Goal: Task Accomplishment & Management: Complete application form

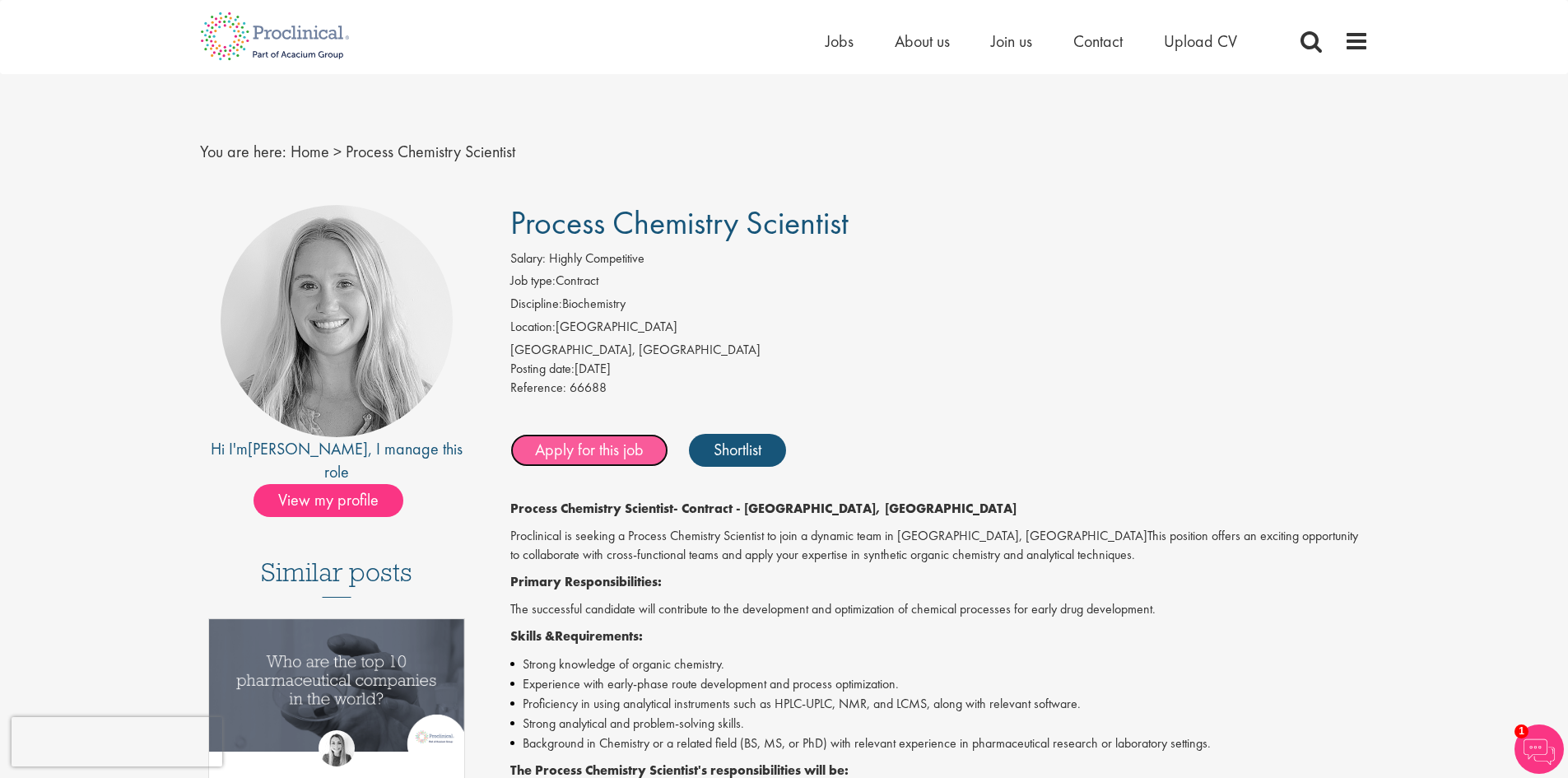
click at [600, 452] on link "Apply for this job" at bounding box center [589, 450] width 158 height 33
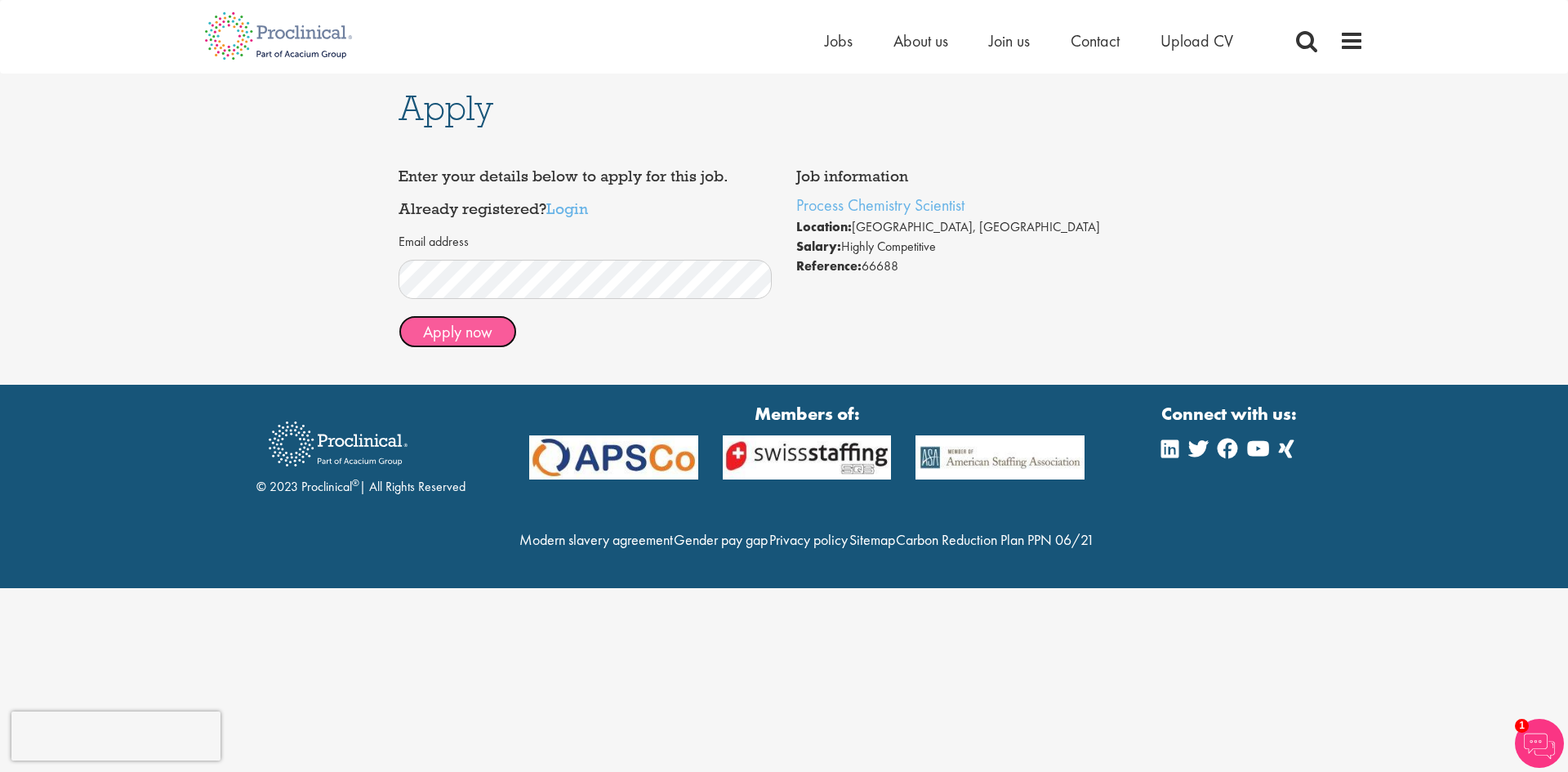
click at [470, 330] on button "Apply now" at bounding box center [457, 331] width 118 height 33
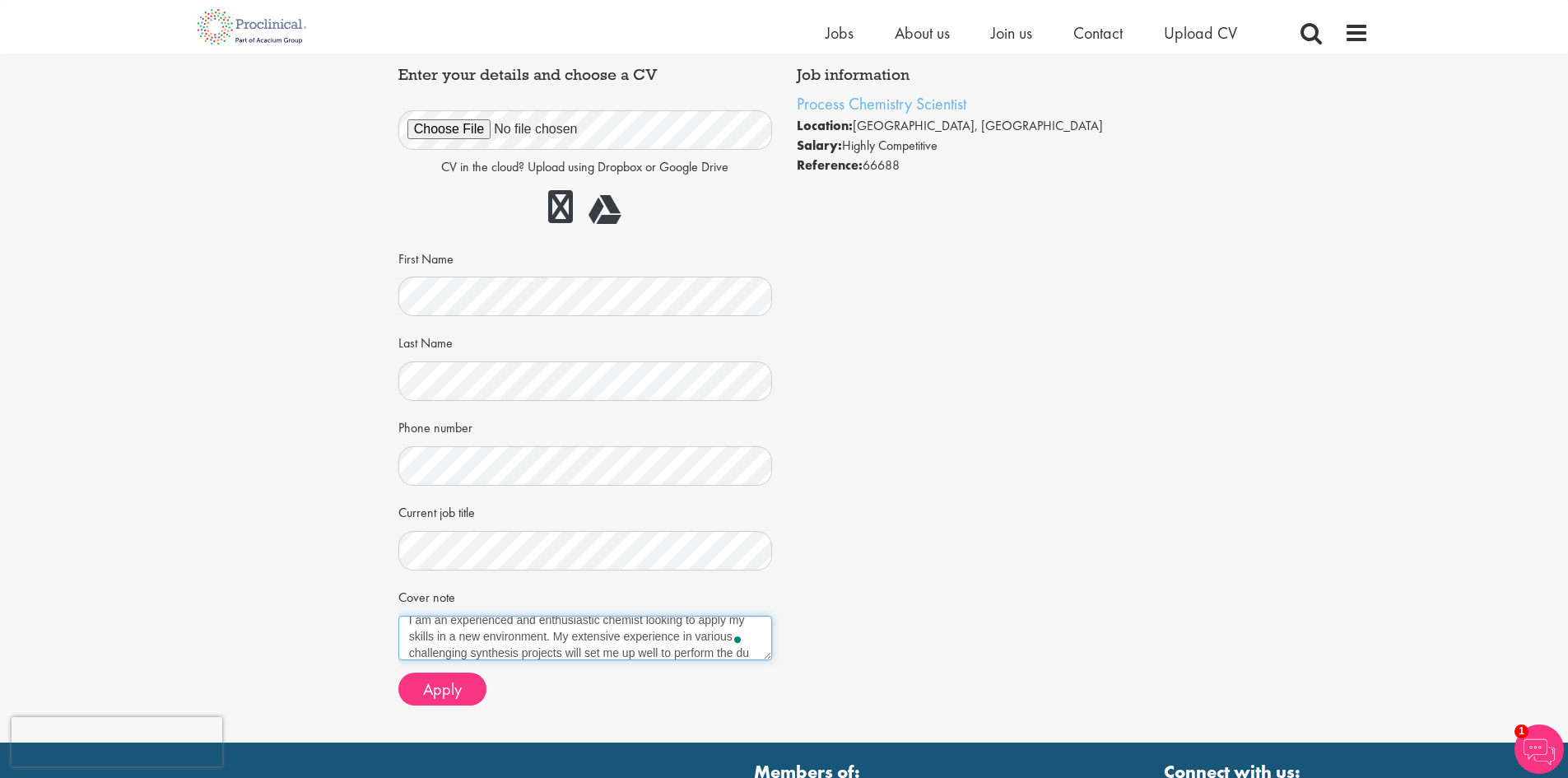
scroll to position [26, 0]
drag, startPoint x: 489, startPoint y: 654, endPoint x: 677, endPoint y: 635, distance: 188.6
click at [677, 635] on textarea "I am an experienced and enthusiastic chemist looking to apply my skills in a ne…" at bounding box center [585, 638] width 374 height 44
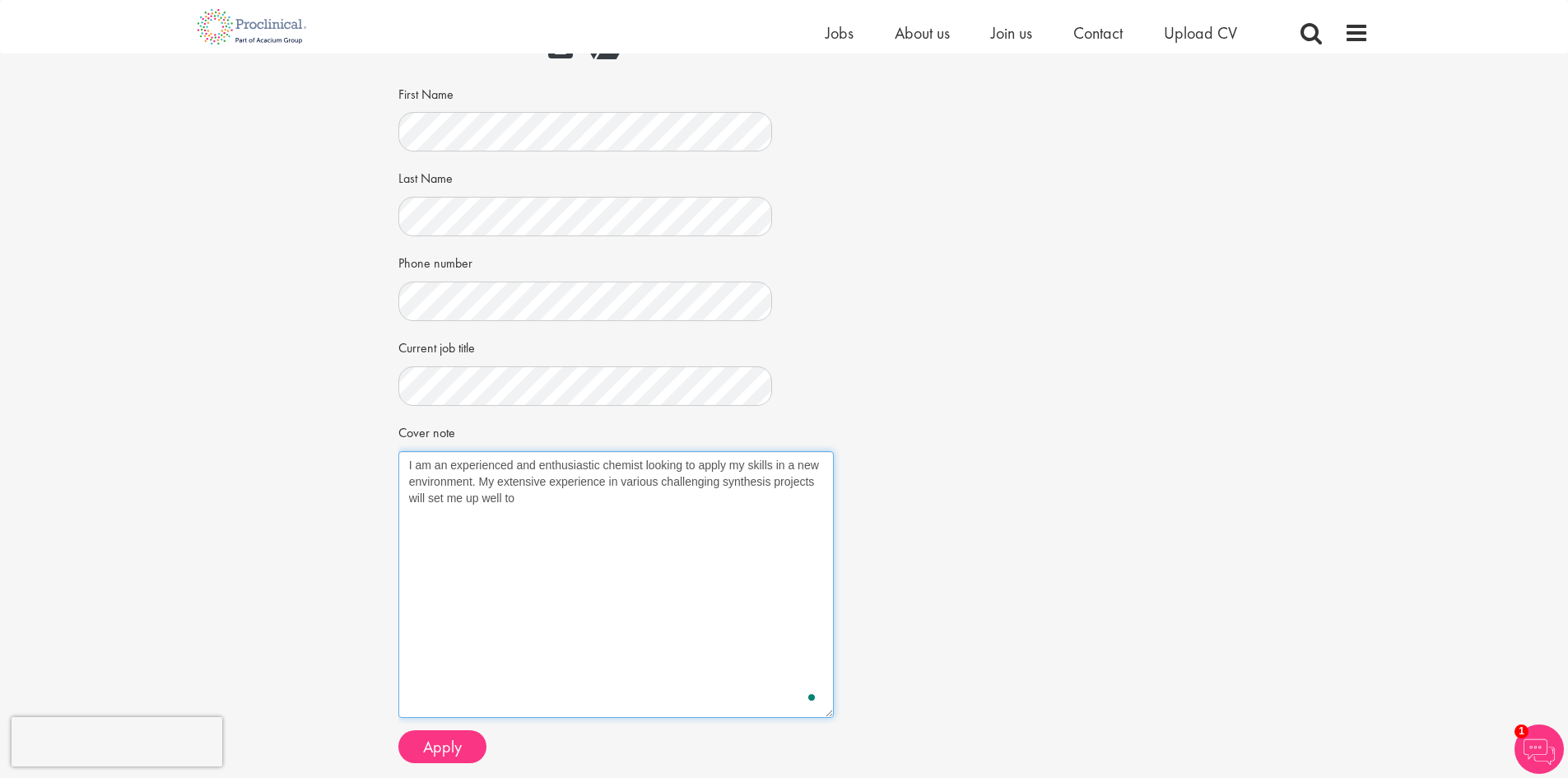
drag, startPoint x: 766, startPoint y: 491, endPoint x: 828, endPoint y: 714, distance: 230.7
click at [828, 714] on textarea "I am an experienced and enthusiastic chemist looking to apply my skills in a ne…" at bounding box center [615, 584] width 435 height 267
click at [603, 462] on textarea "I am an experienced and enthusiastic chemist looking to apply my skills in a ne…" at bounding box center [615, 584] width 435 height 267
click at [648, 497] on textarea "I am an experienced and enthusiastic synthetic chemist looking to apply my skil…" at bounding box center [615, 584] width 435 height 267
click at [730, 509] on textarea "I am an experienced and enthusiastic synthetic chemist looking to apply my skil…" at bounding box center [615, 584] width 435 height 267
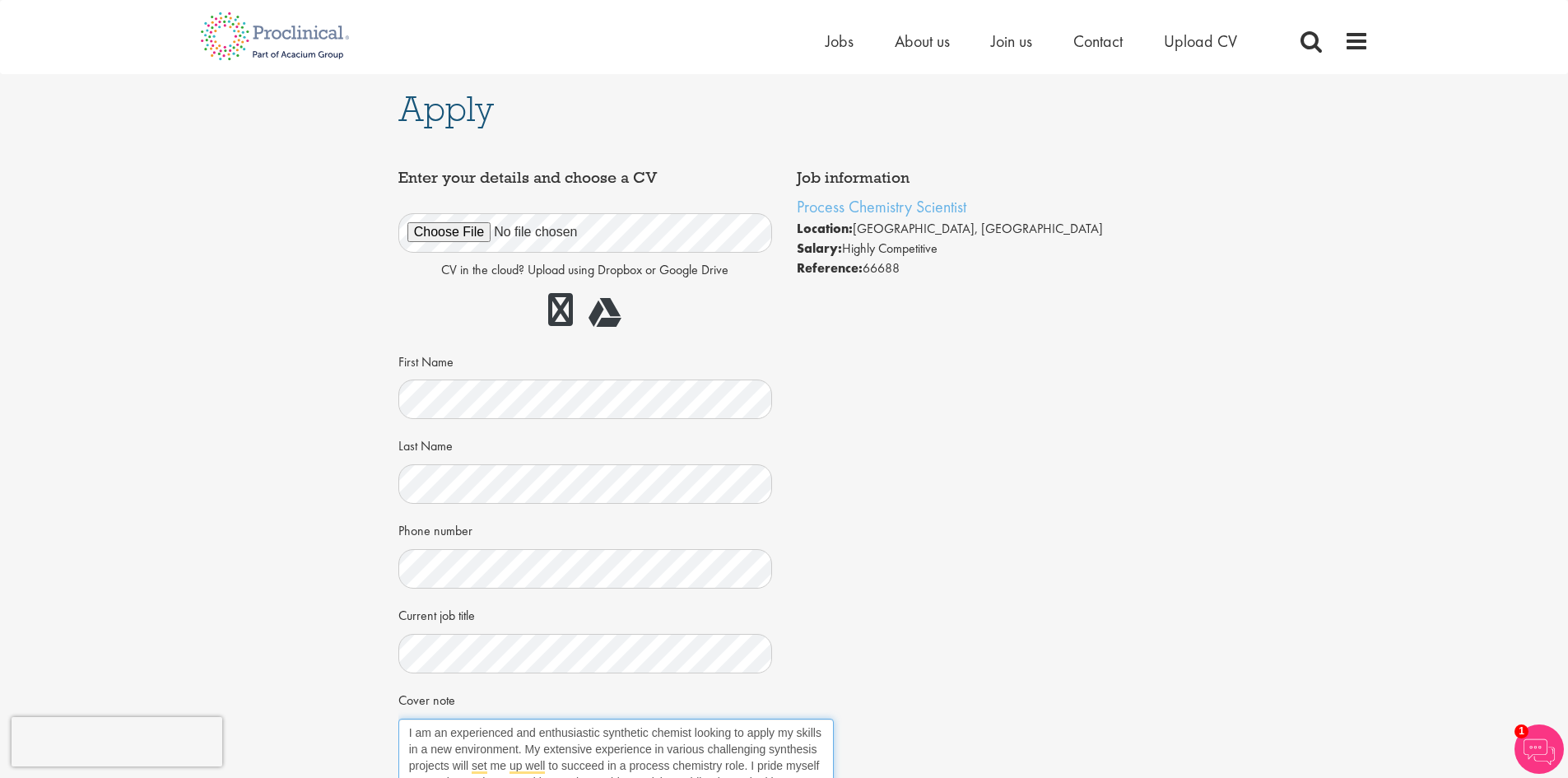
type textarea "I am an experienced and enthusiastic synthetic chemist looking to apply my skil…"
click at [943, 394] on div "Job information Process Chemistry Scientist Location: Cambridge, USA Salary: Hi…" at bounding box center [784, 602] width 797 height 882
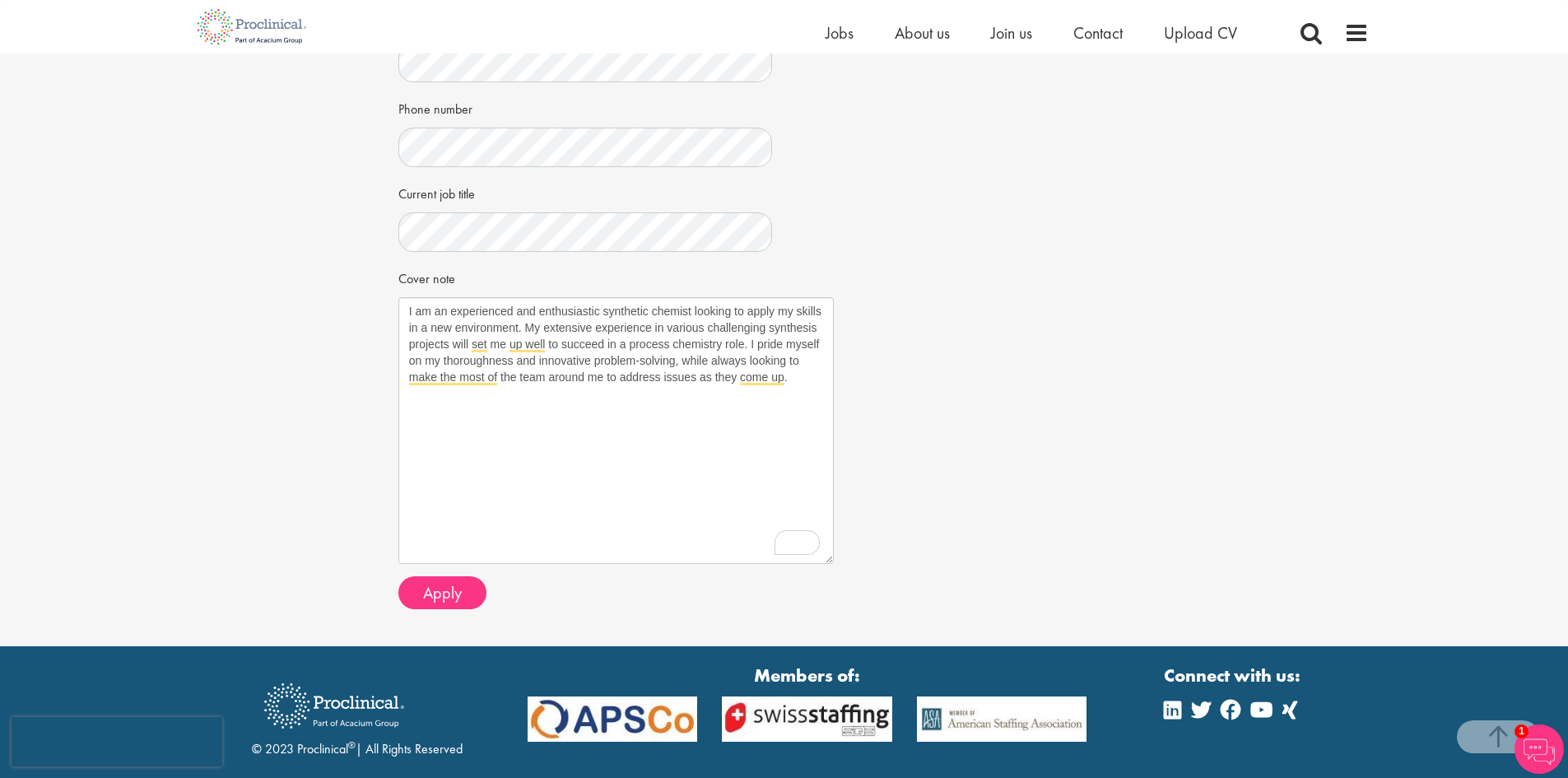
scroll to position [263, 0]
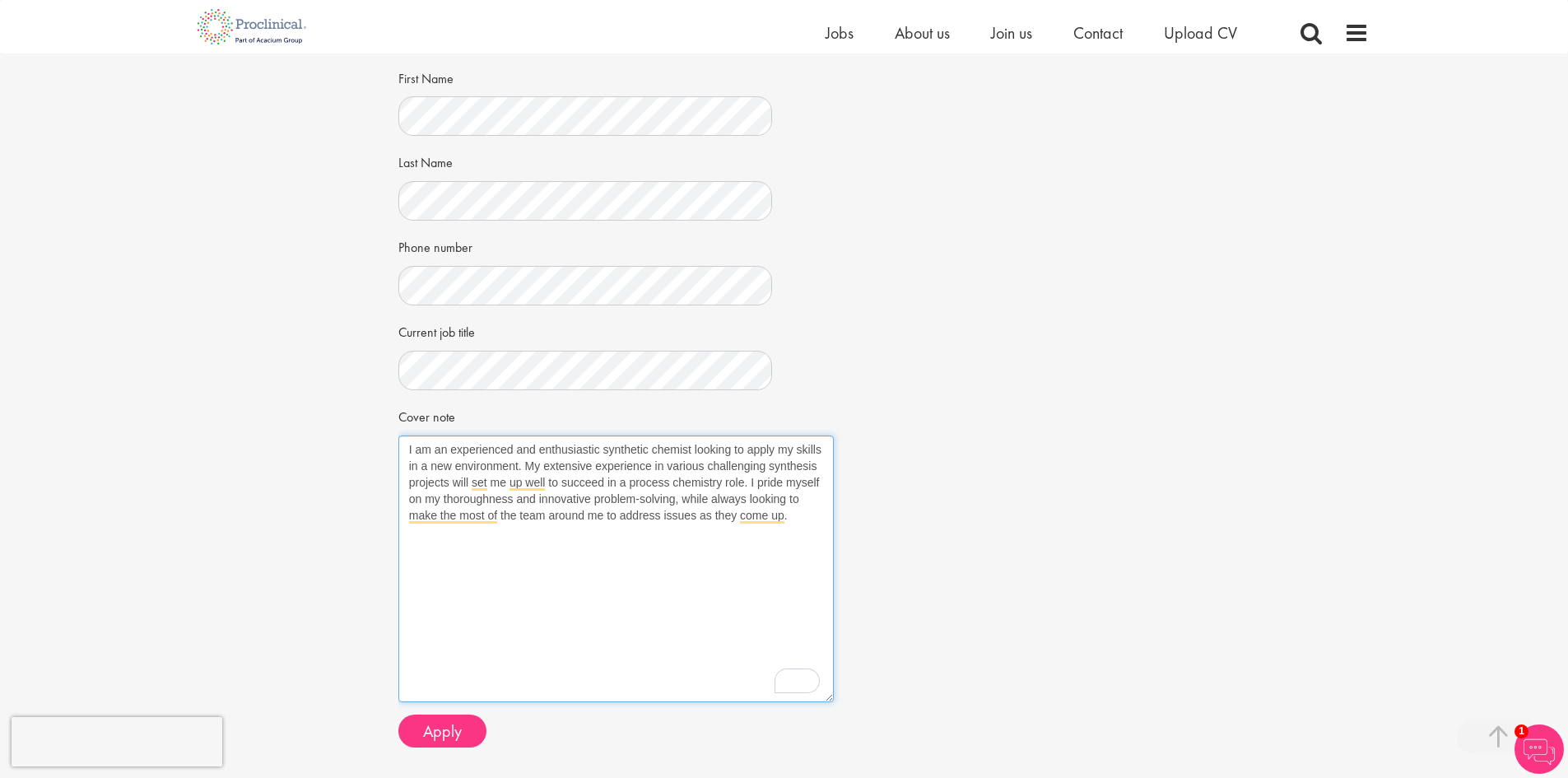
click at [821, 518] on textarea "I am an experienced and enthusiastic synthetic chemist looking to apply my skil…" at bounding box center [615, 568] width 435 height 267
click at [433, 732] on span "Apply" at bounding box center [442, 730] width 39 height 21
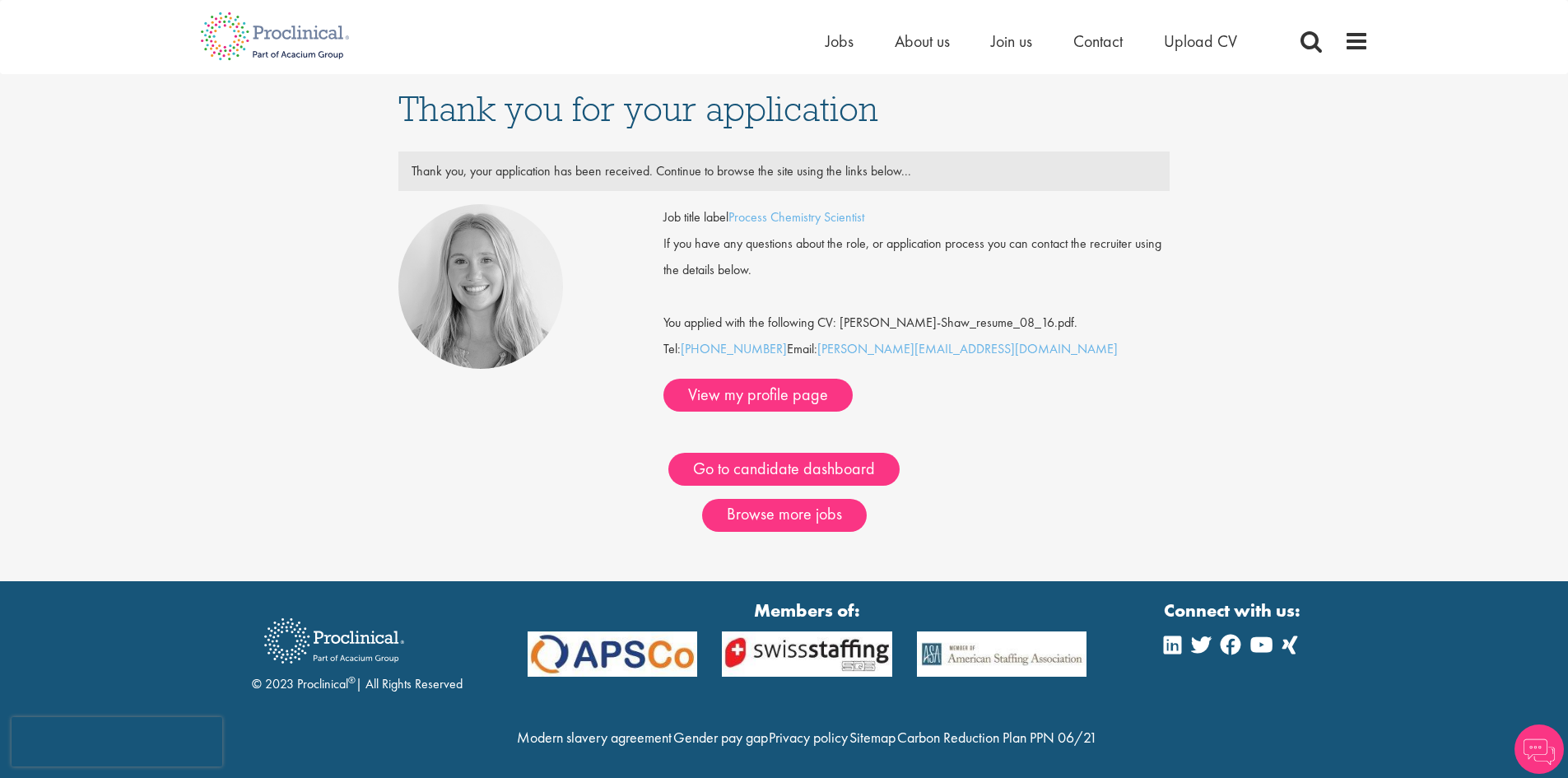
click at [246, 296] on div "Thank you for your application Thank you, your application has been received. C…" at bounding box center [784, 327] width 1593 height 507
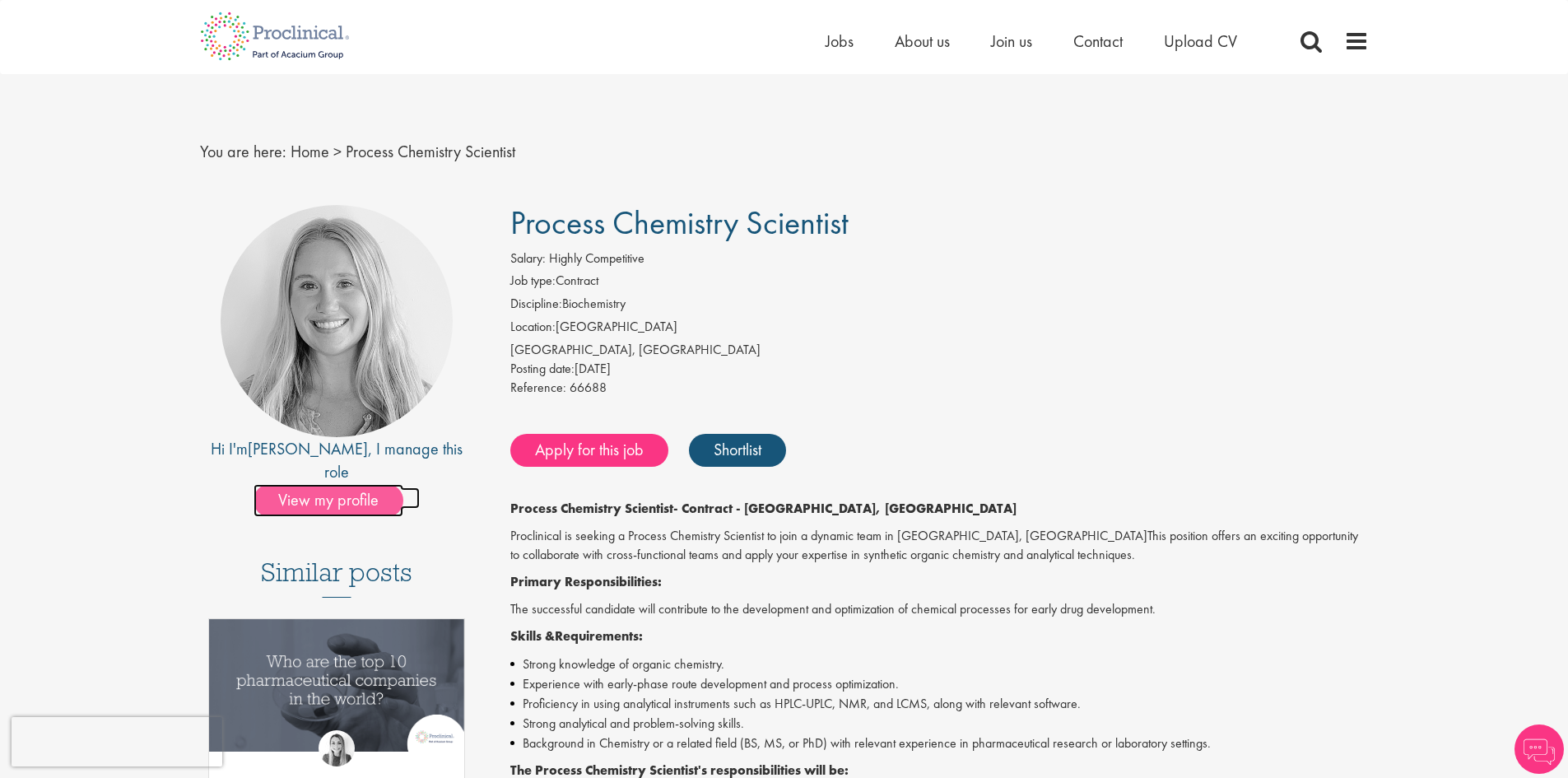
click at [361, 484] on span "View my profile" at bounding box center [329, 500] width 150 height 33
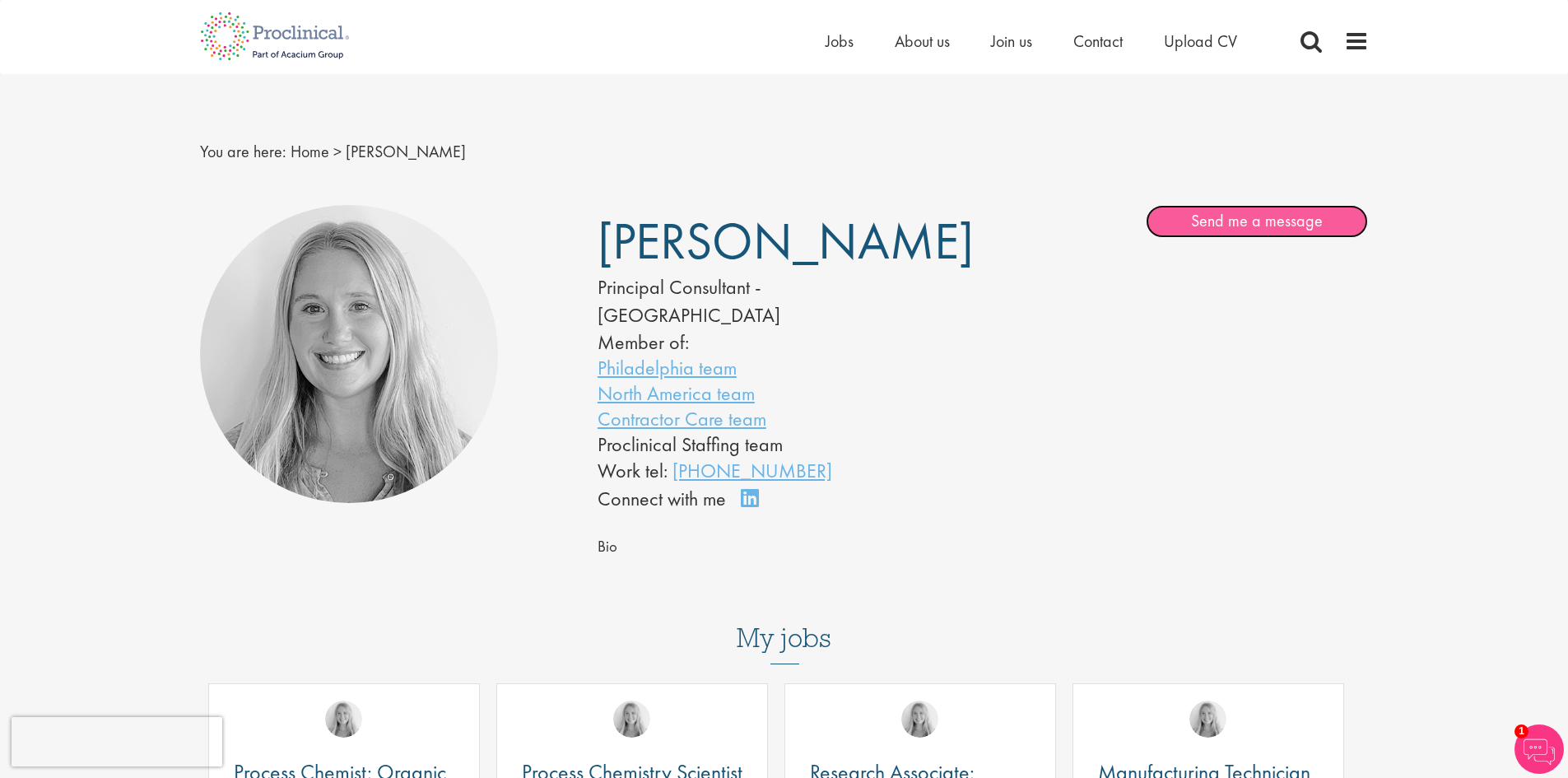
click at [1240, 226] on link "Send me a message" at bounding box center [1257, 221] width 222 height 33
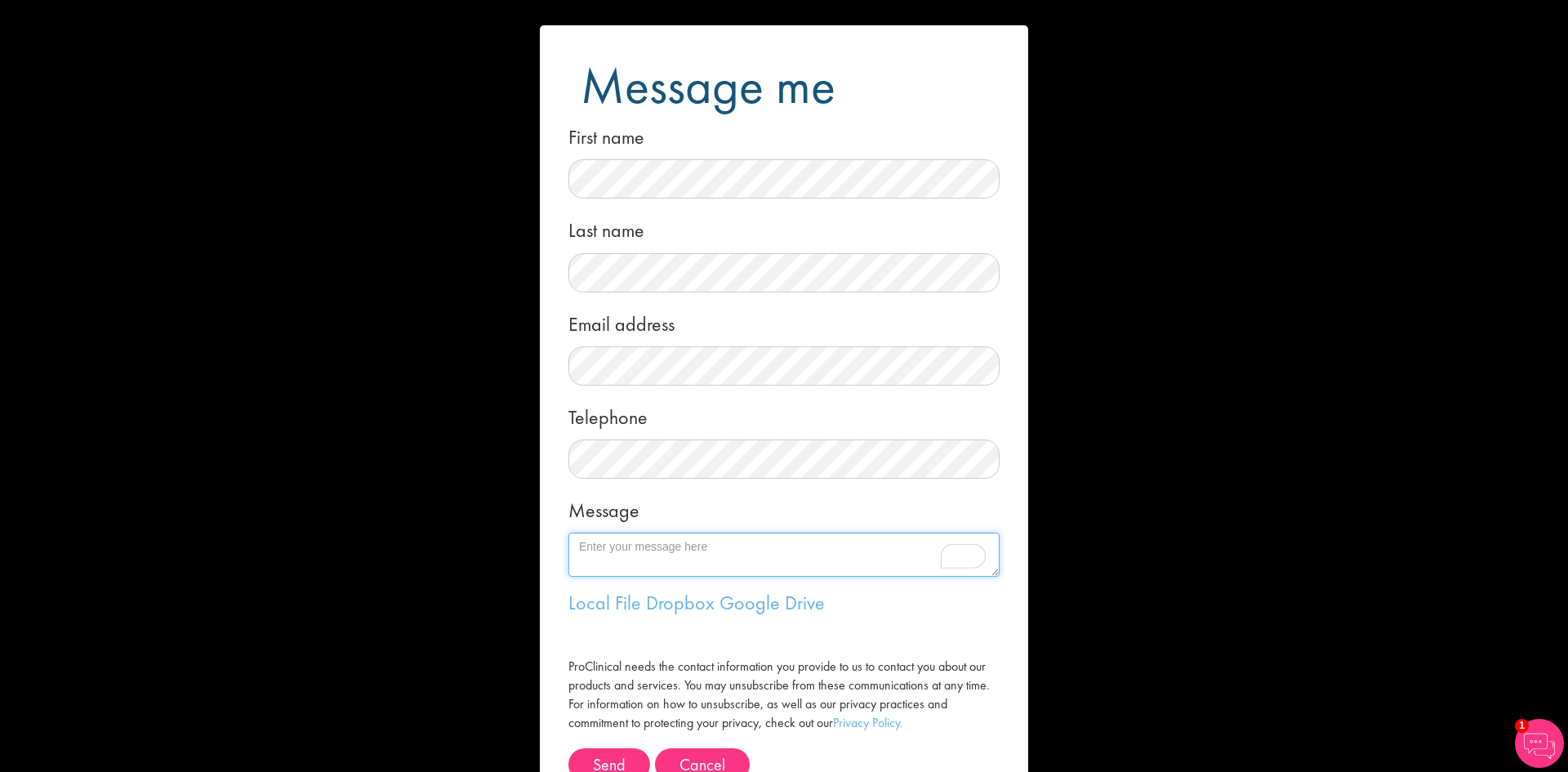
click at [628, 550] on textarea "Message" at bounding box center [784, 555] width 432 height 44
click at [815, 566] on textarea "HI Shannon, I recently applied for the Process Chemist role" at bounding box center [784, 555] width 432 height 44
drag, startPoint x: 816, startPoint y: 567, endPoint x: 781, endPoint y: 568, distance: 35.0
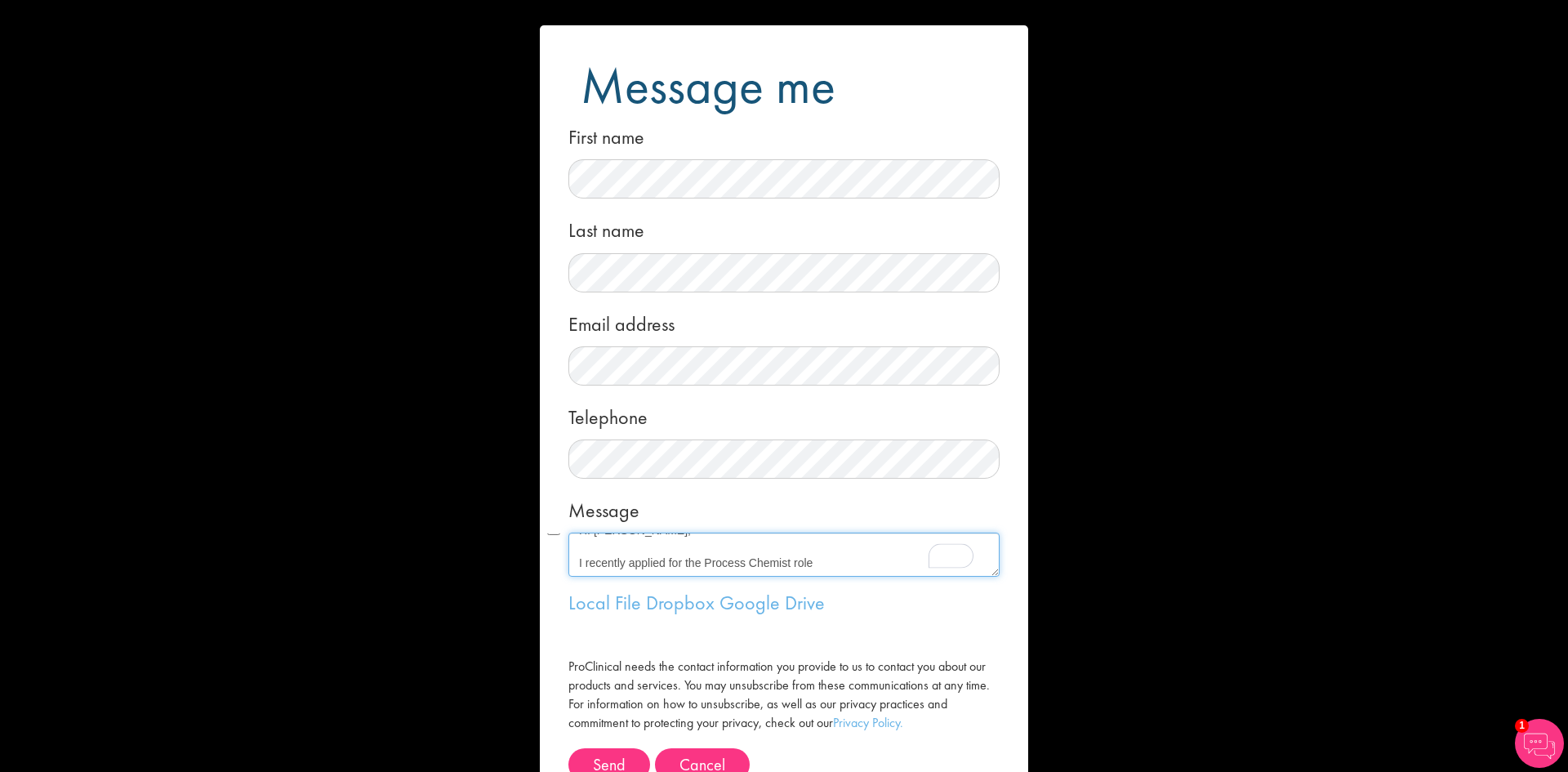
click at [781, 568] on textarea "HI Shannon, I recently applied for the Process Chemist role" at bounding box center [784, 555] width 432 height 44
click at [708, 571] on textarea "HI Shannon, I recently applied for the Process Chemistry Scientist" at bounding box center [784, 555] width 432 height 44
drag, startPoint x: 696, startPoint y: 566, endPoint x: 580, endPoint y: 568, distance: 116.0
click at [580, 568] on textarea "HI Shannon, I recently applied for the Process Chemistry Scientist" at bounding box center [784, 555] width 432 height 44
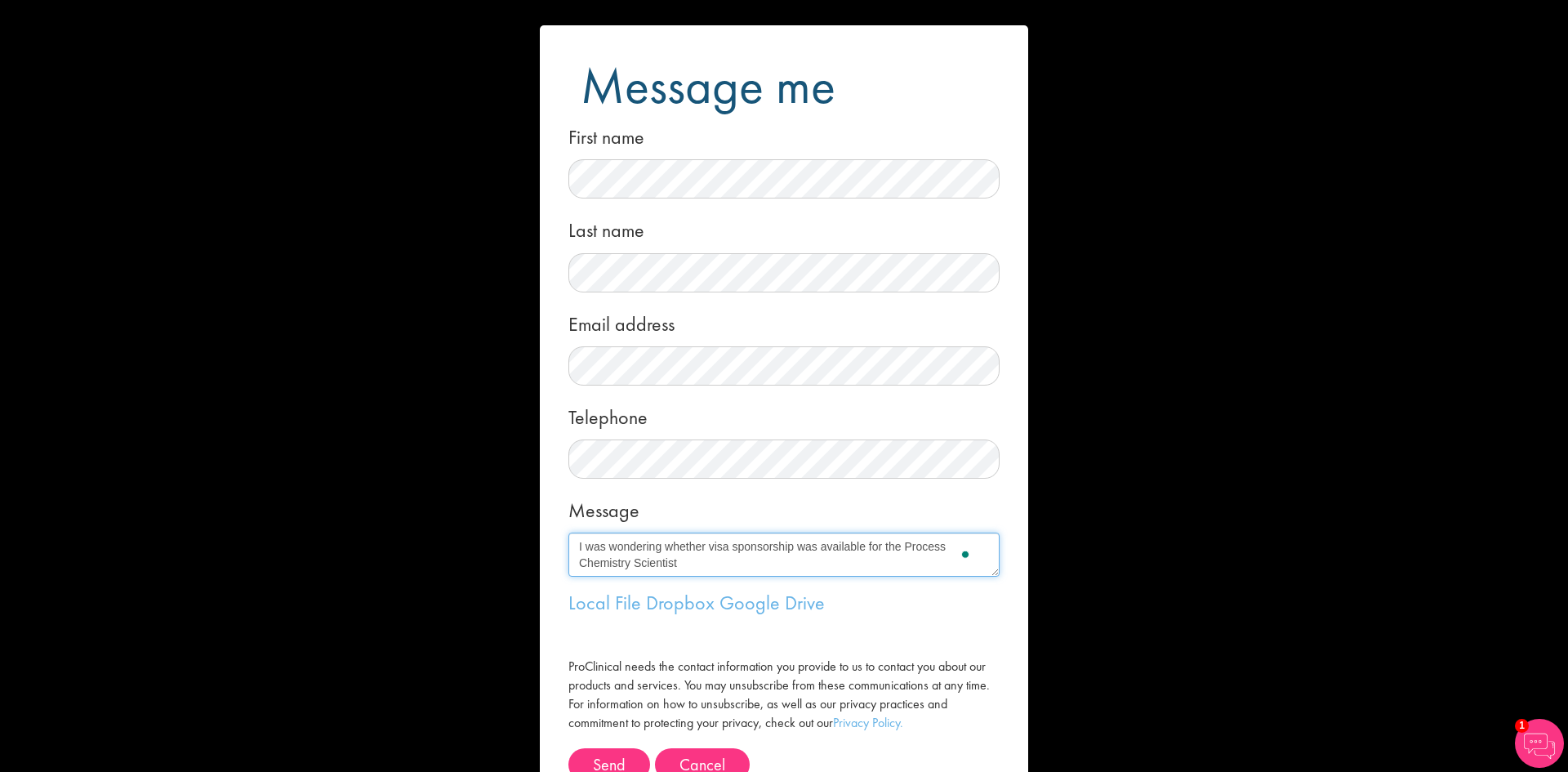
click at [908, 557] on textarea "HI Shannon, I was wondering whether visa sponsorship was available for the Proc…" at bounding box center [784, 555] width 432 height 44
drag, startPoint x: 691, startPoint y: 564, endPoint x: 713, endPoint y: 568, distance: 22.4
click at [693, 564] on textarea "HI Shannon, I was wondering whether visa sponsorship was available for the Proc…" at bounding box center [784, 555] width 432 height 44
paste textarea "66688"
click at [893, 566] on textarea "HI Shannon, I was wondering whether visa sponsorship was available for the Proc…" at bounding box center [784, 555] width 432 height 44
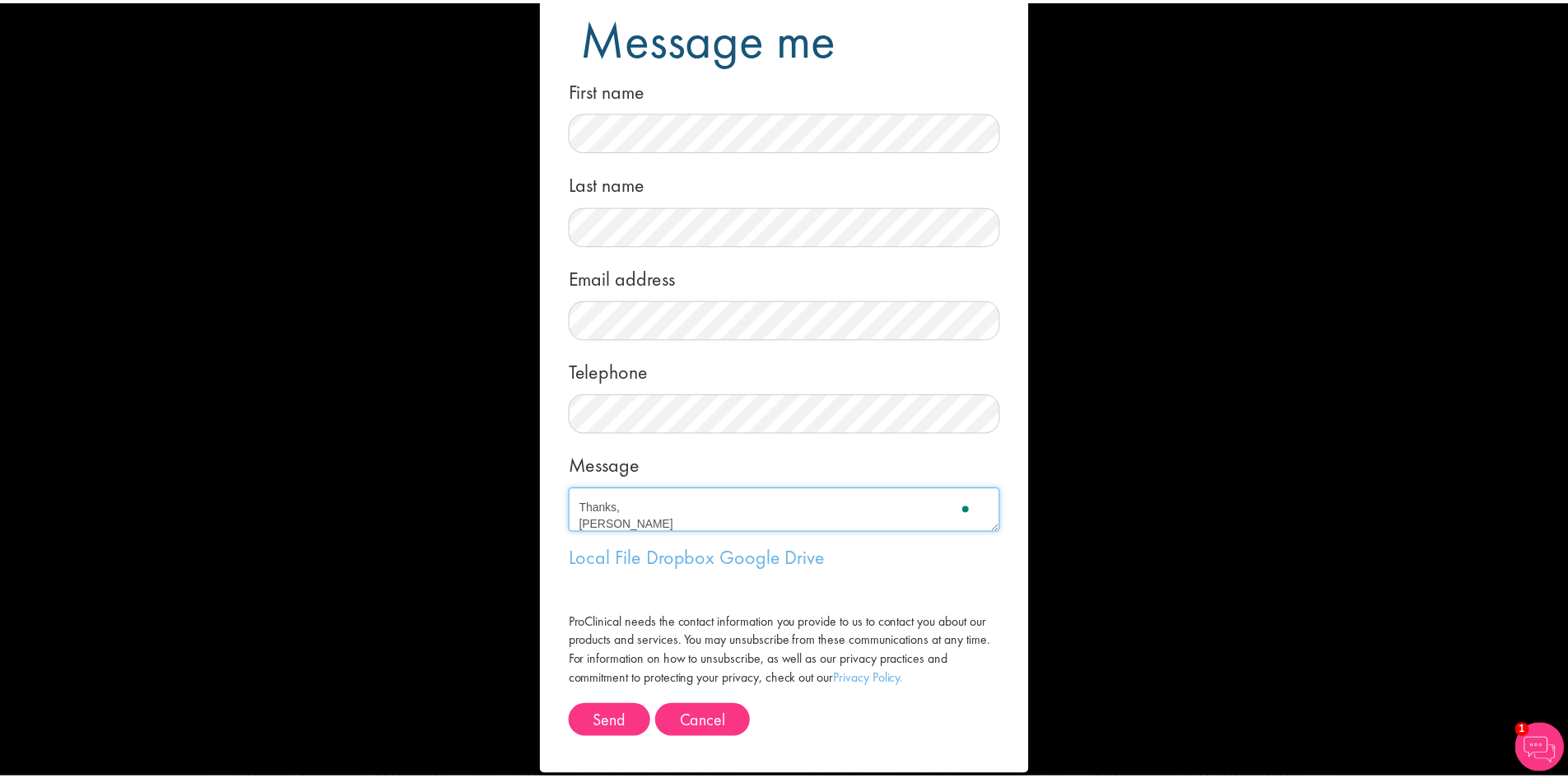
scroll to position [72, 0]
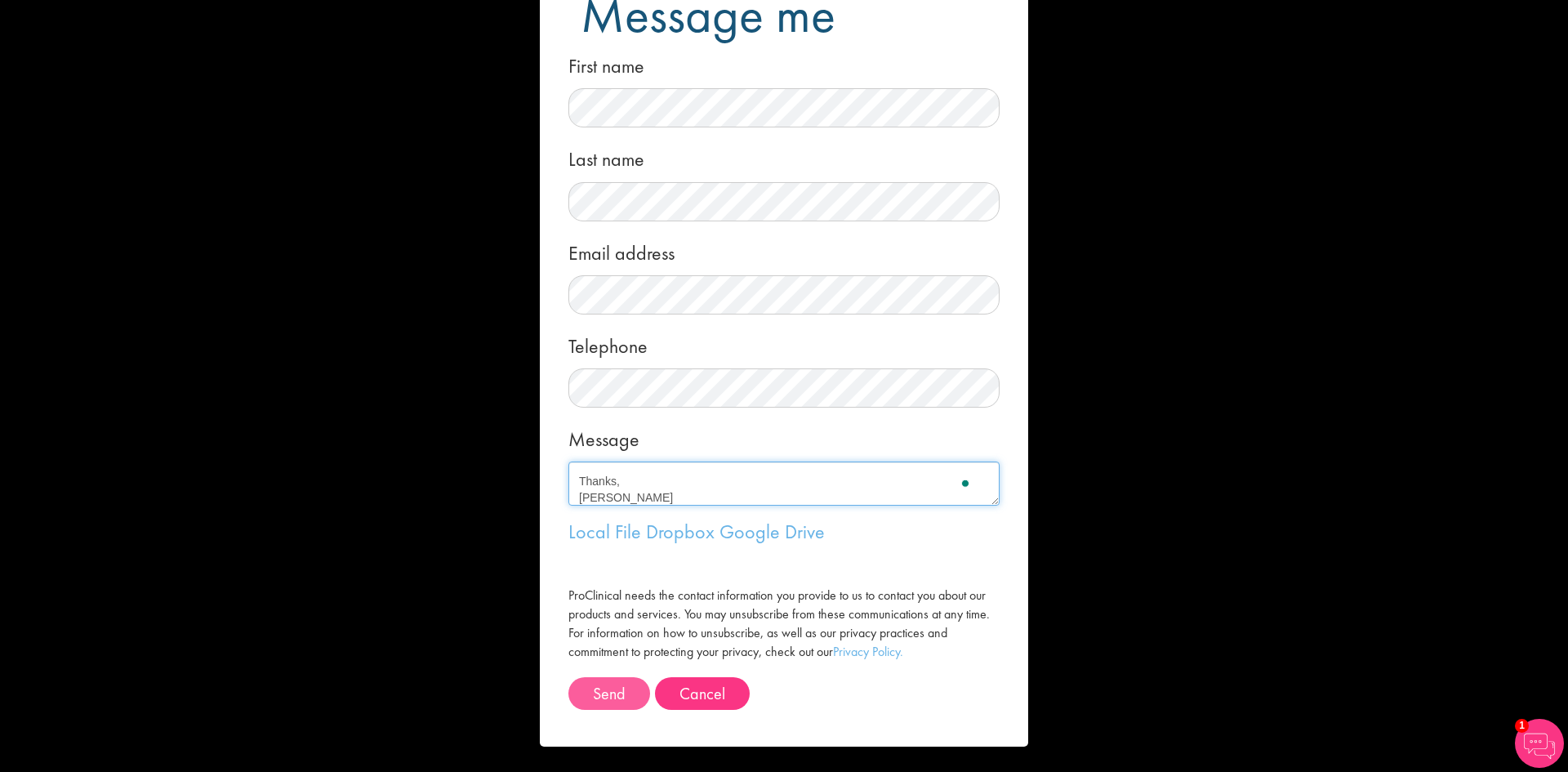
type textarea "HI Shannon, I was wondering whether visa sponsorship was available for the Proc…"
click at [608, 700] on button "Send" at bounding box center [609, 693] width 81 height 33
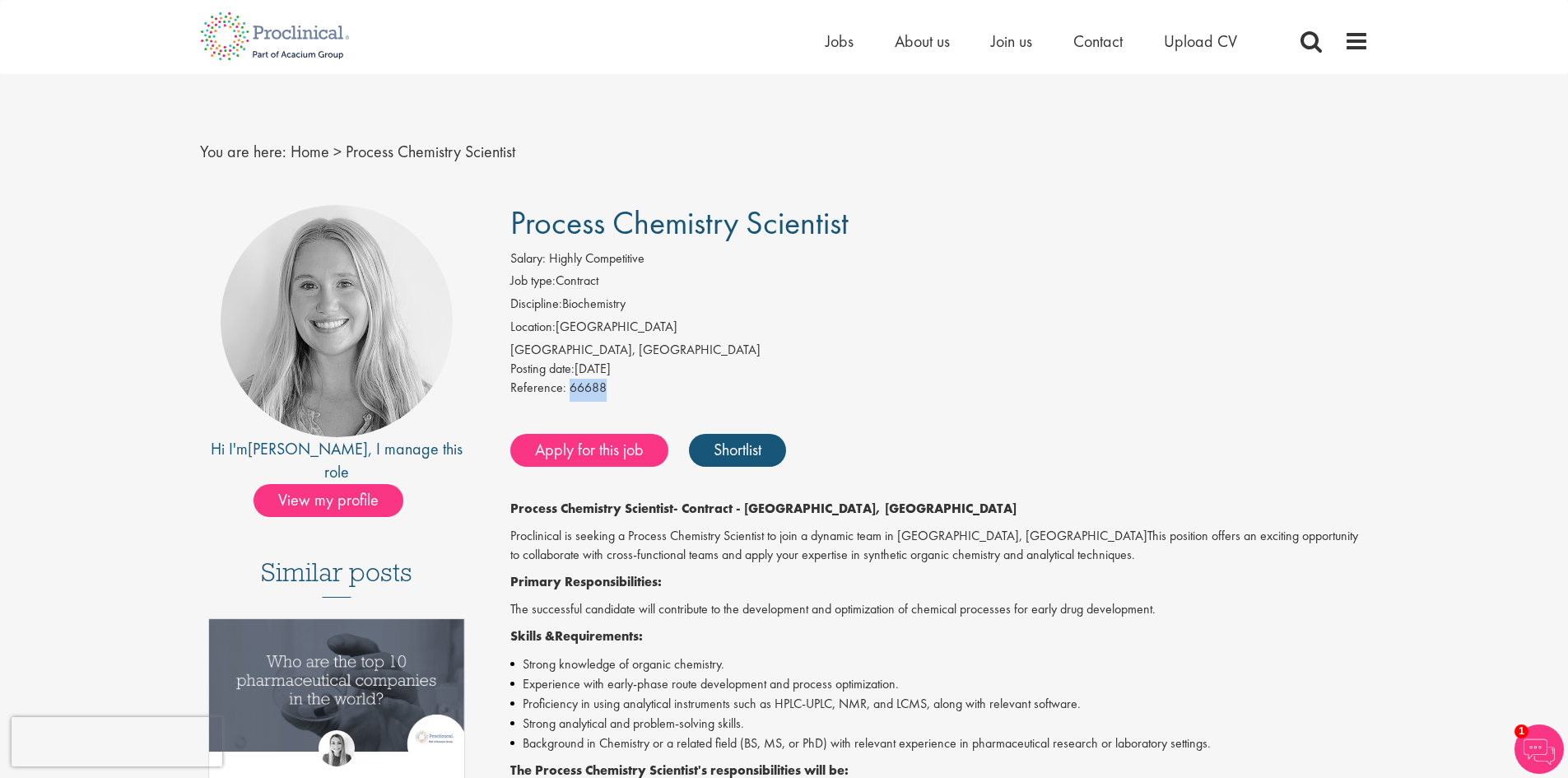
drag, startPoint x: 622, startPoint y: 387, endPoint x: 567, endPoint y: 390, distance: 55.2
click at [567, 390] on div "Reference: 66688" at bounding box center [939, 390] width 859 height 23
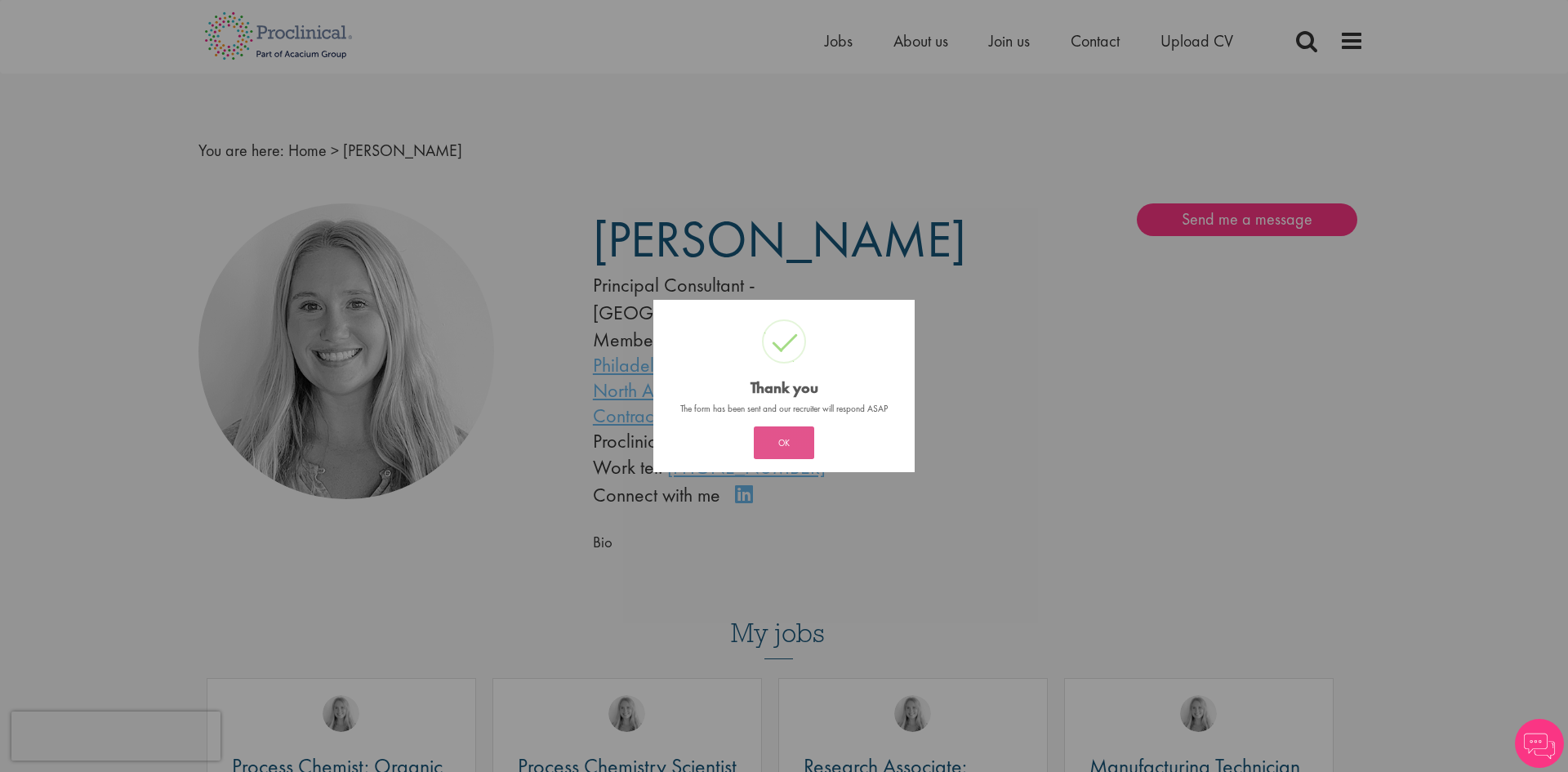
click at [795, 440] on button "OK" at bounding box center [784, 443] width 61 height 33
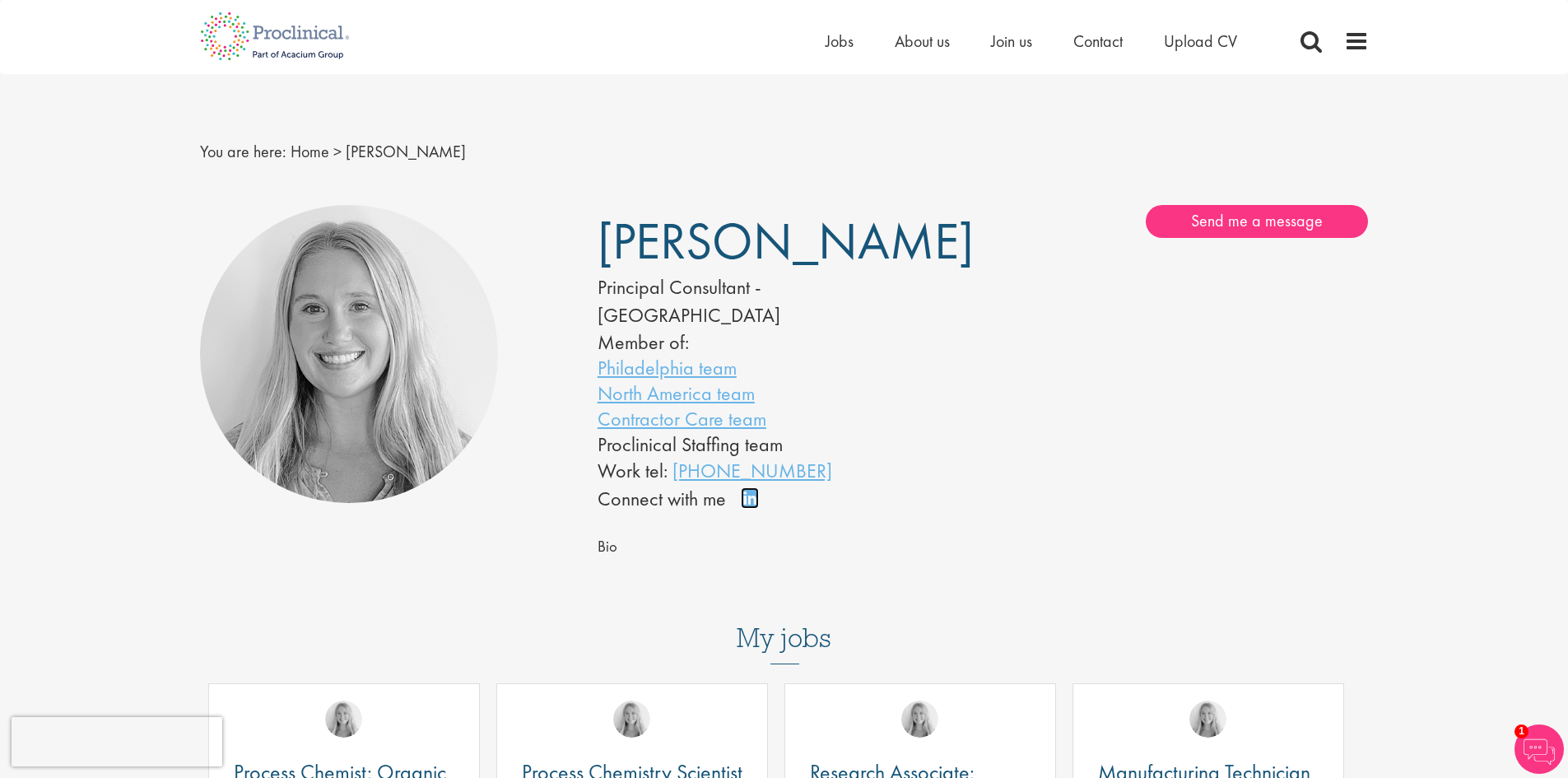
click at [751, 505] on link "Connect on LinkedIn" at bounding box center [755, 505] width 29 height 0
